Goal: Obtain resource: Download file/media

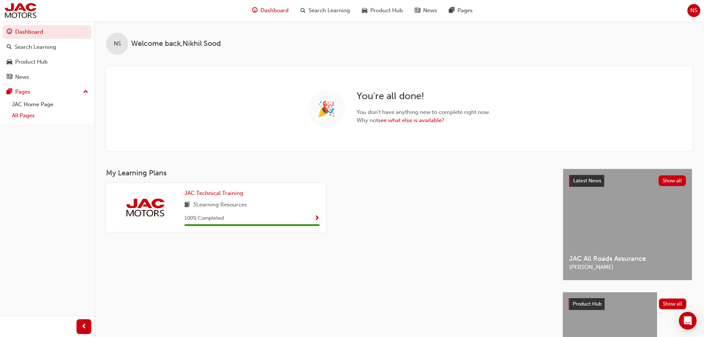
click at [49, 112] on link "All Pages" at bounding box center [50, 115] width 82 height 11
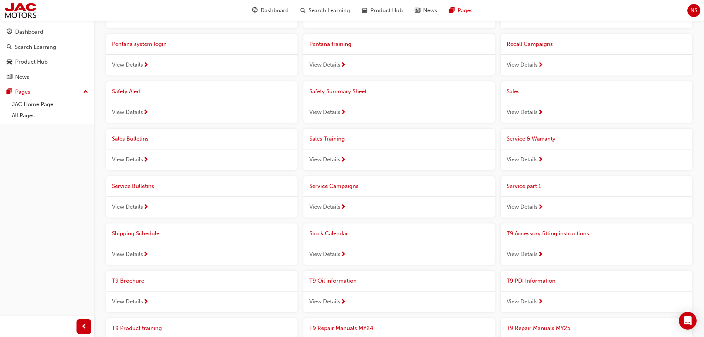
scroll to position [370, 0]
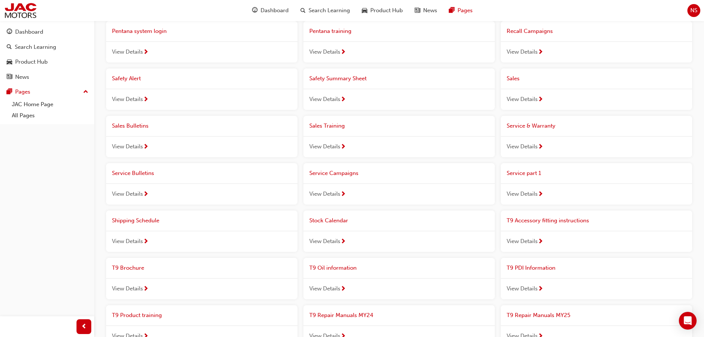
click at [326, 286] on span "View Details" at bounding box center [324, 288] width 31 height 9
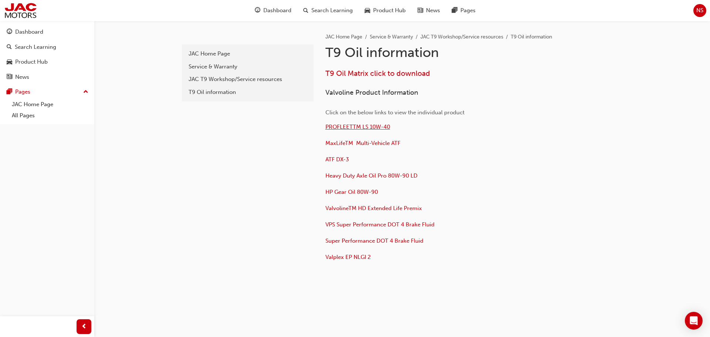
click at [378, 128] on span "PROFLEETTM LS 10W-40" at bounding box center [357, 126] width 65 height 7
click at [225, 65] on div "Service & Warranty" at bounding box center [248, 66] width 118 height 9
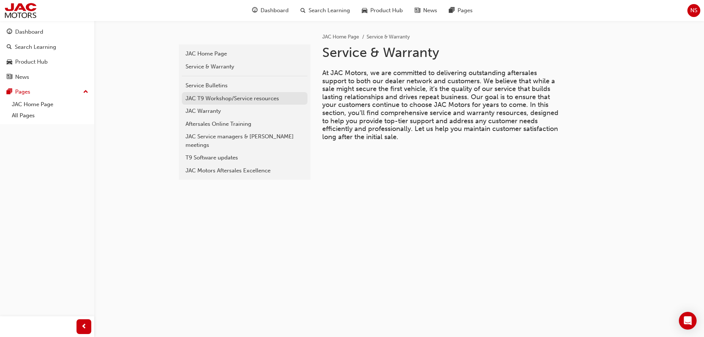
click at [238, 101] on div "JAC T9 Workshop/Service resources" at bounding box center [245, 98] width 118 height 9
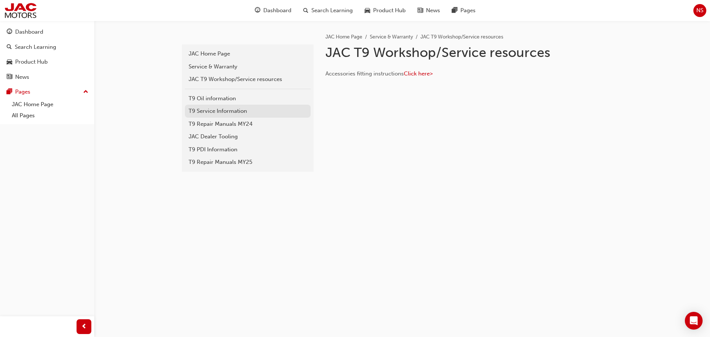
click at [270, 112] on div "T9 Service Information" at bounding box center [248, 111] width 118 height 9
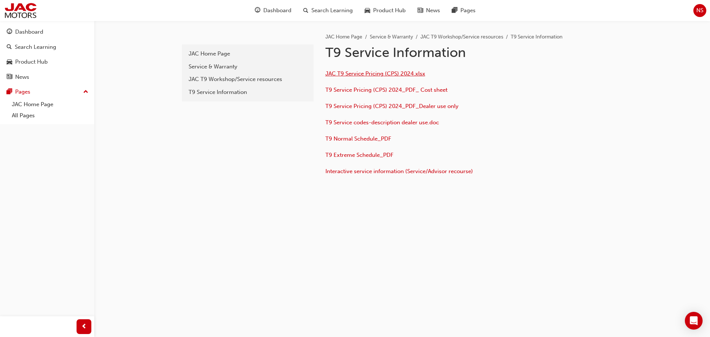
click at [371, 75] on span "JAC T9 Service Pricing (CPS) 2024.xlsx" at bounding box center [375, 73] width 100 height 7
